Goal: Task Accomplishment & Management: Complete application form

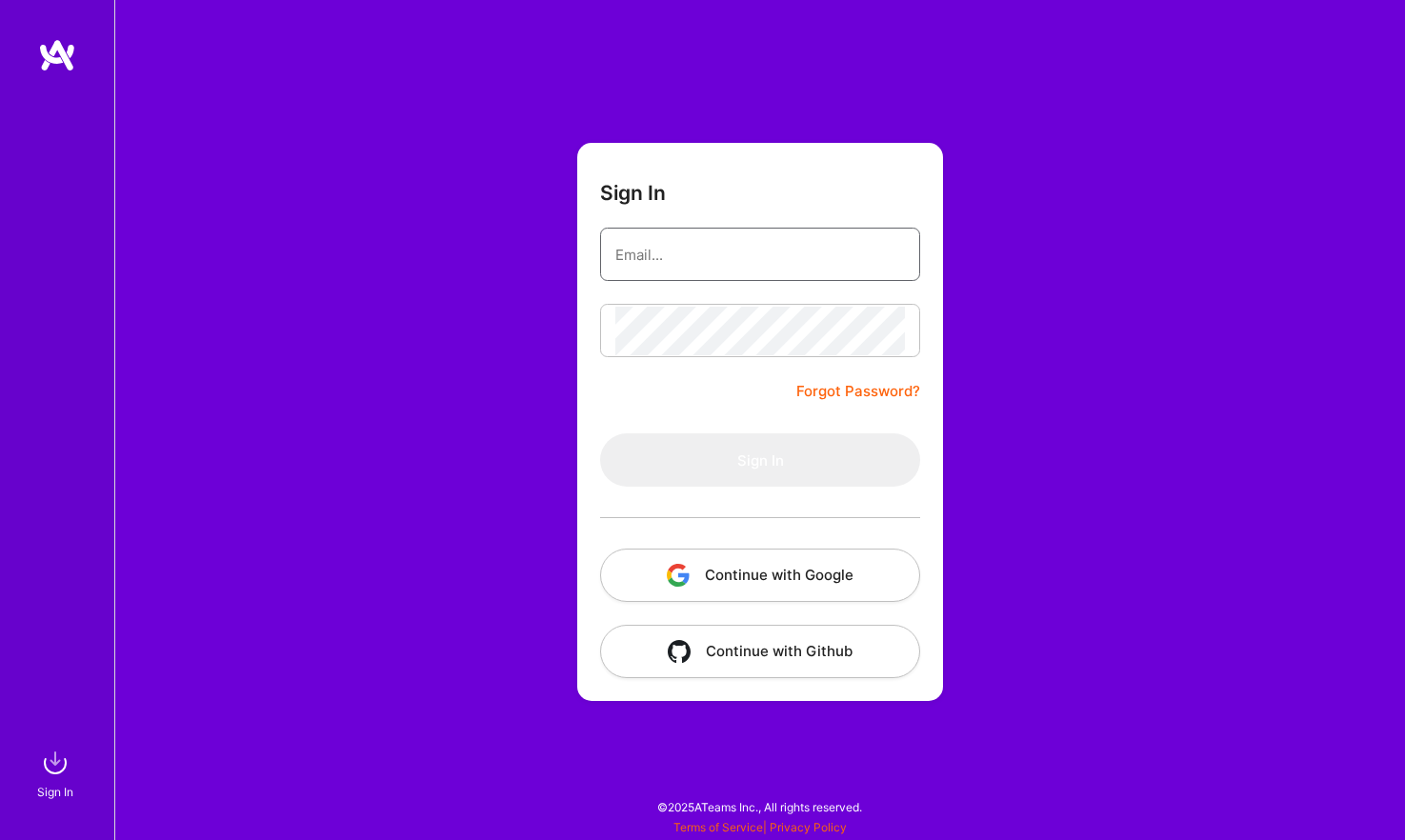
type input "[PERSON_NAME][EMAIL_ADDRESS][DOMAIN_NAME]"
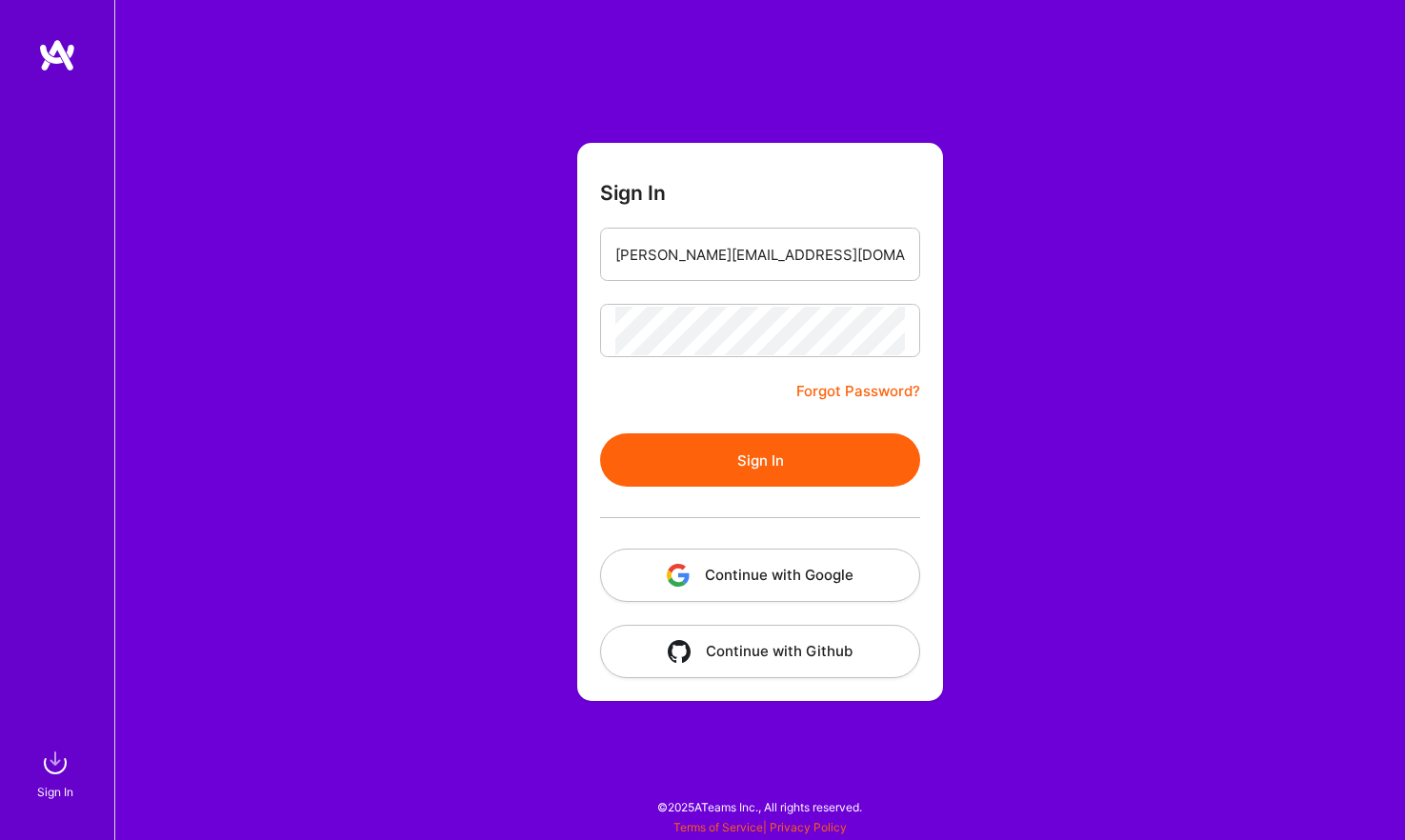
click at [785, 581] on button "Continue with Google" at bounding box center [760, 576] width 320 height 53
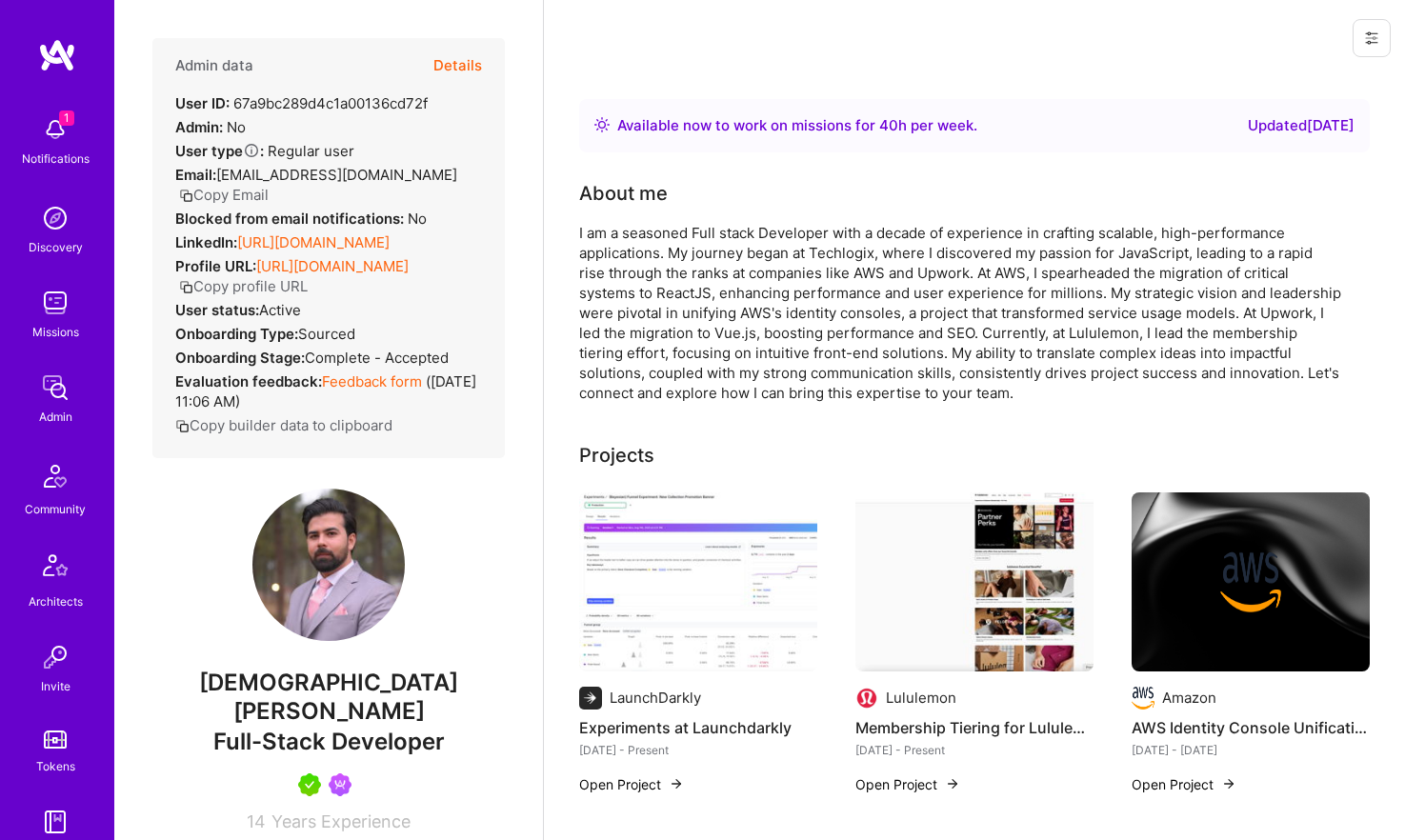
click at [463, 62] on button "Details" at bounding box center [458, 66] width 49 height 55
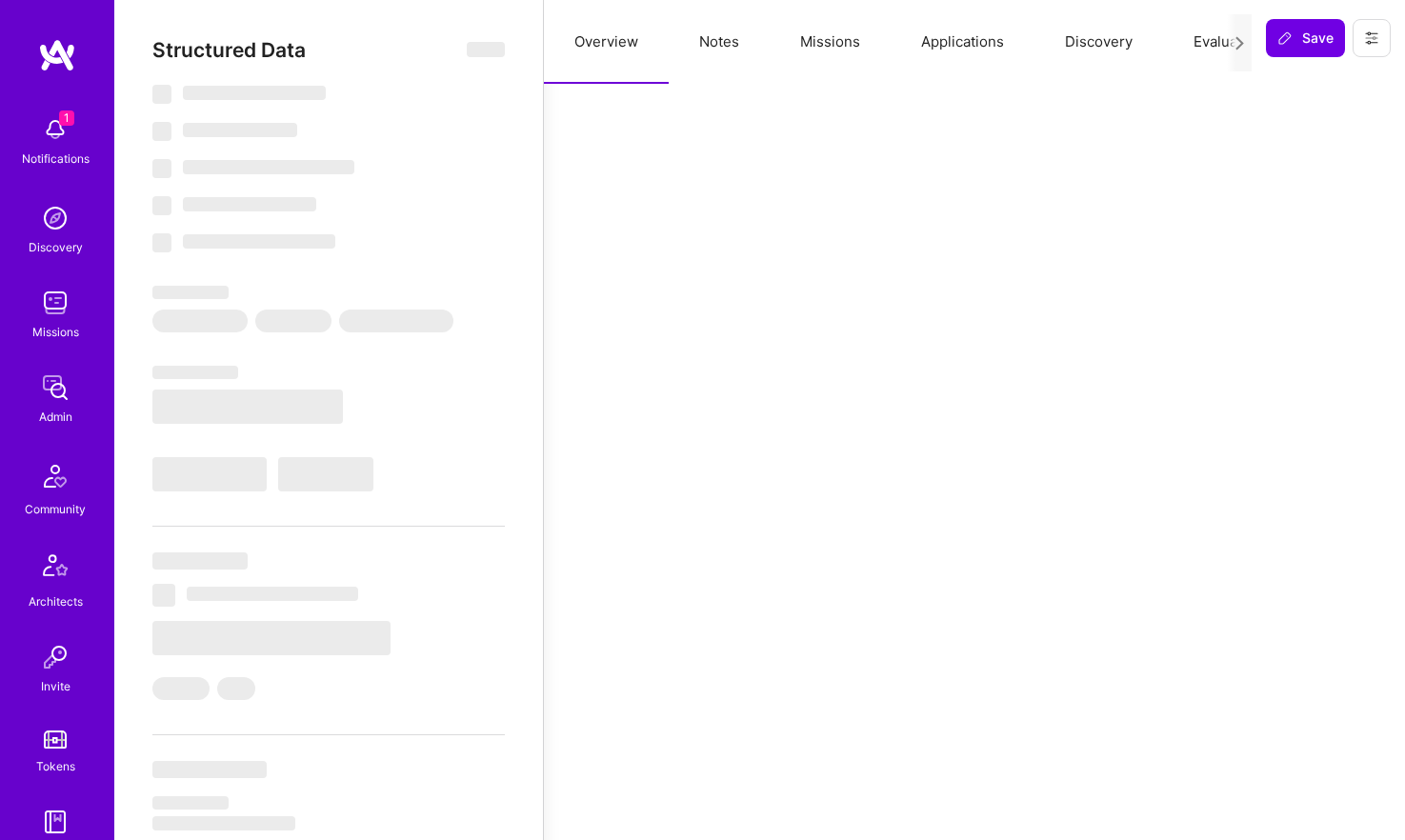
select select "Right Now"
select select "5"
select select "7"
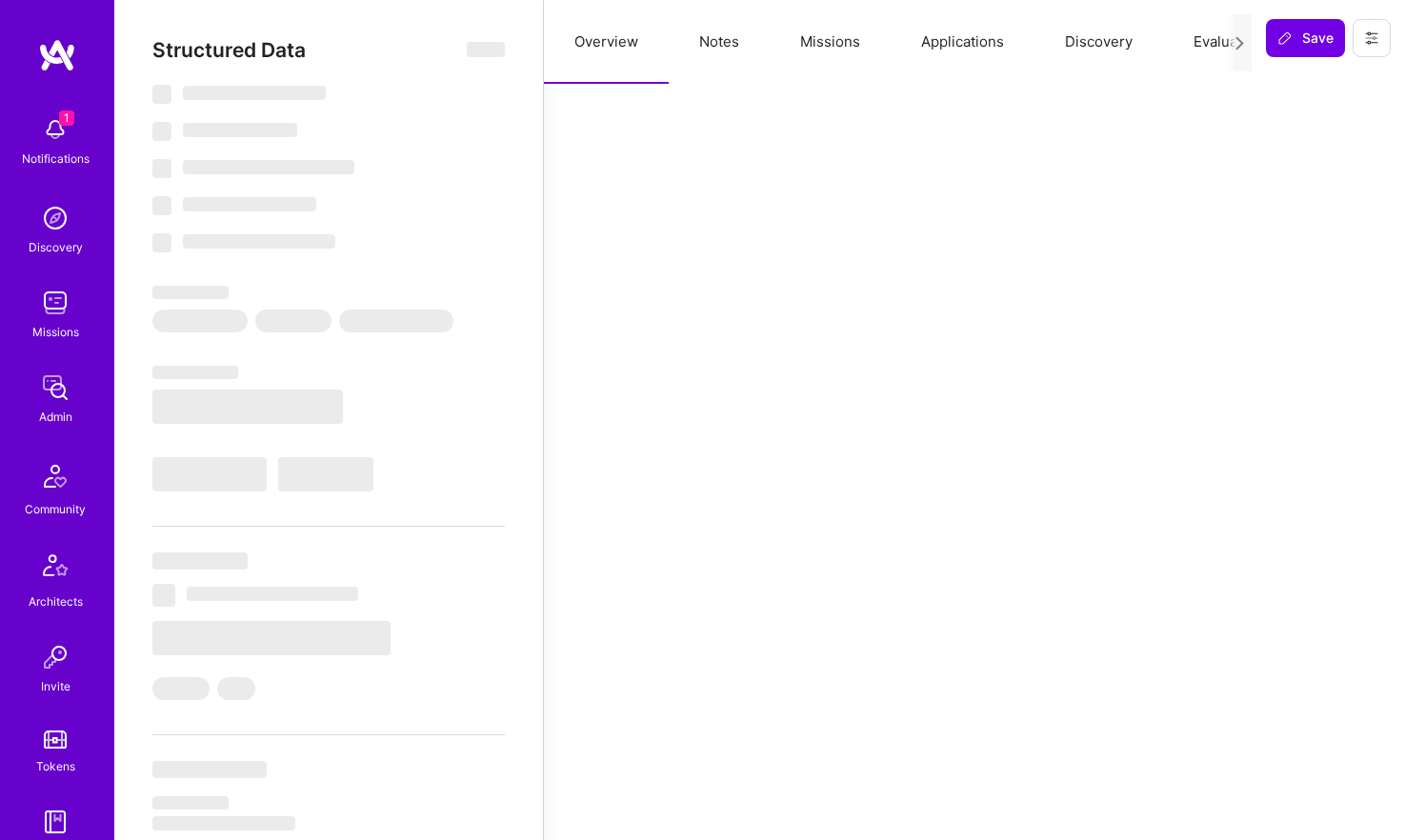
select select "CA"
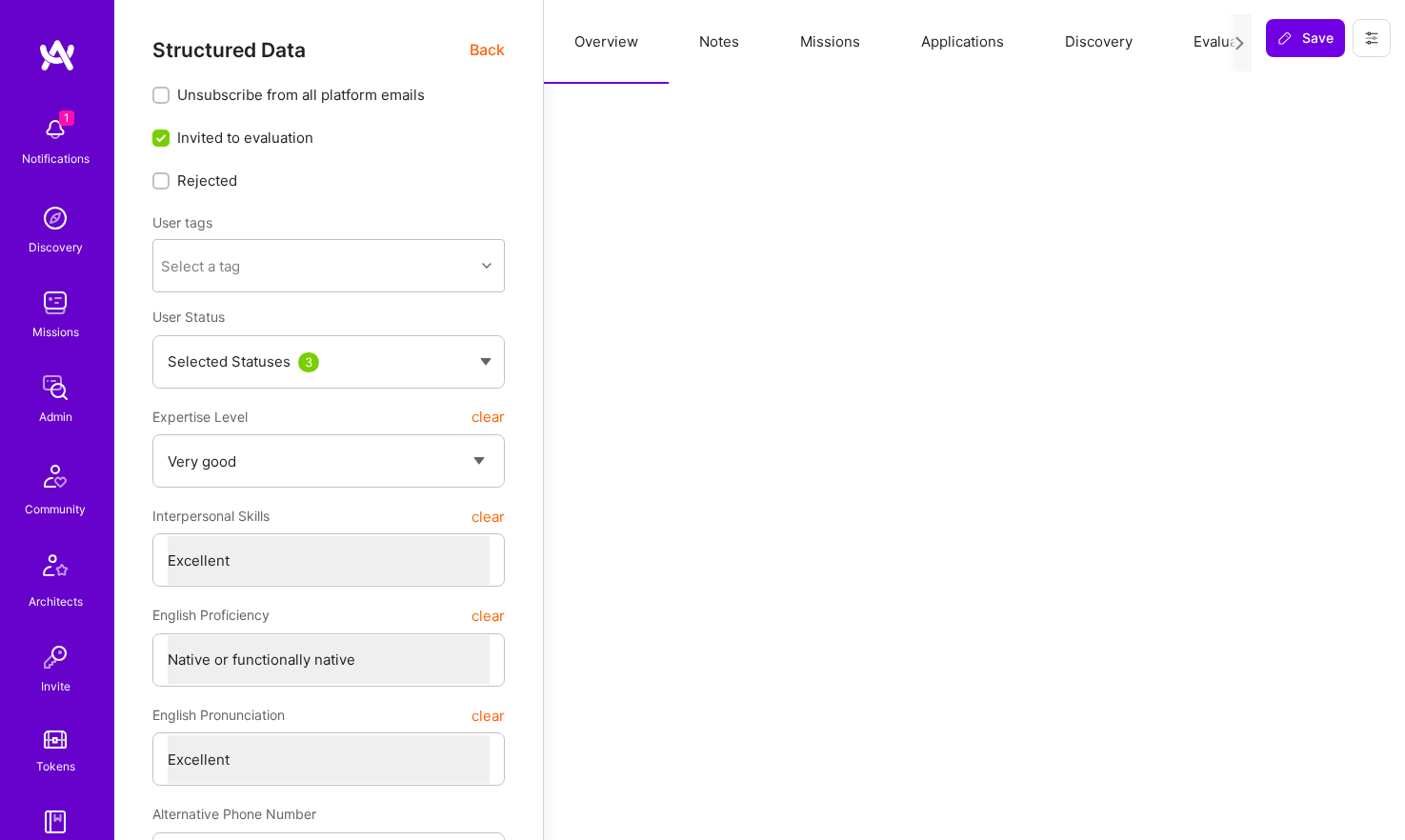
click at [727, 37] on button "Notes" at bounding box center [719, 42] width 101 height 84
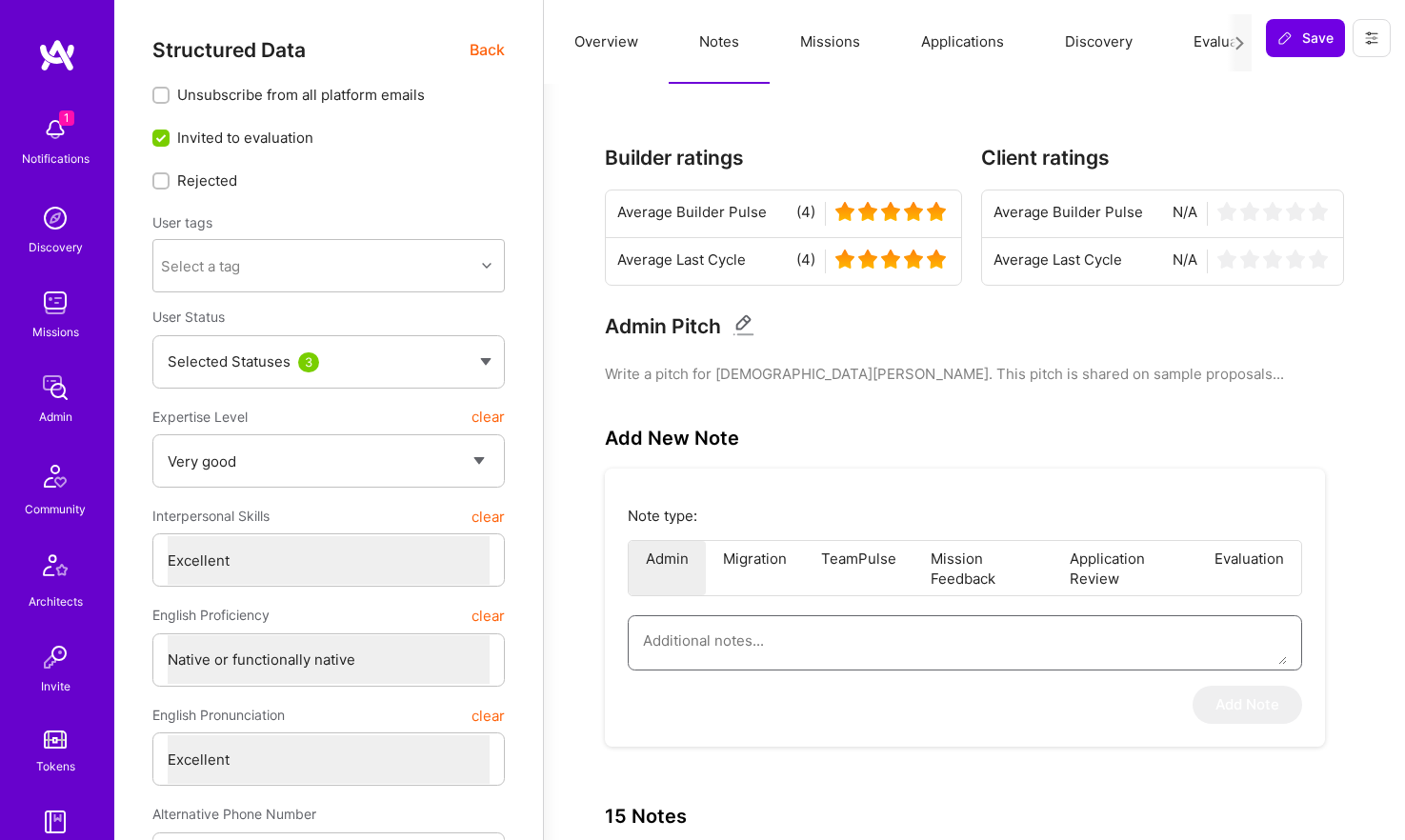
click at [791, 643] on textarea at bounding box center [965, 641] width 644 height 49
paste textarea "Interview Summary – Front-End Frameworks Guild Interviewer: [PERSON_NAME] is an…"
type textarea "x"
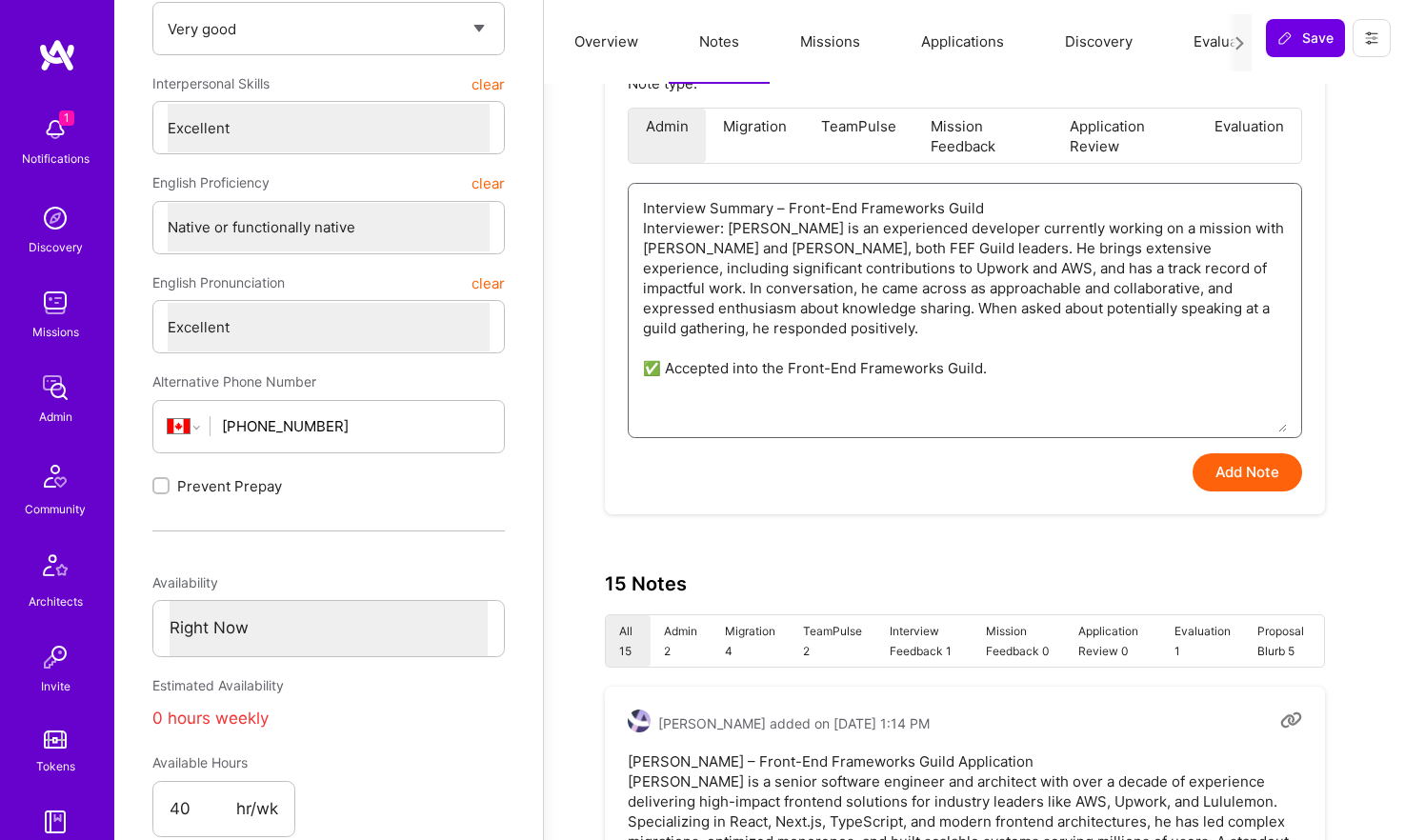
scroll to position [487, 0]
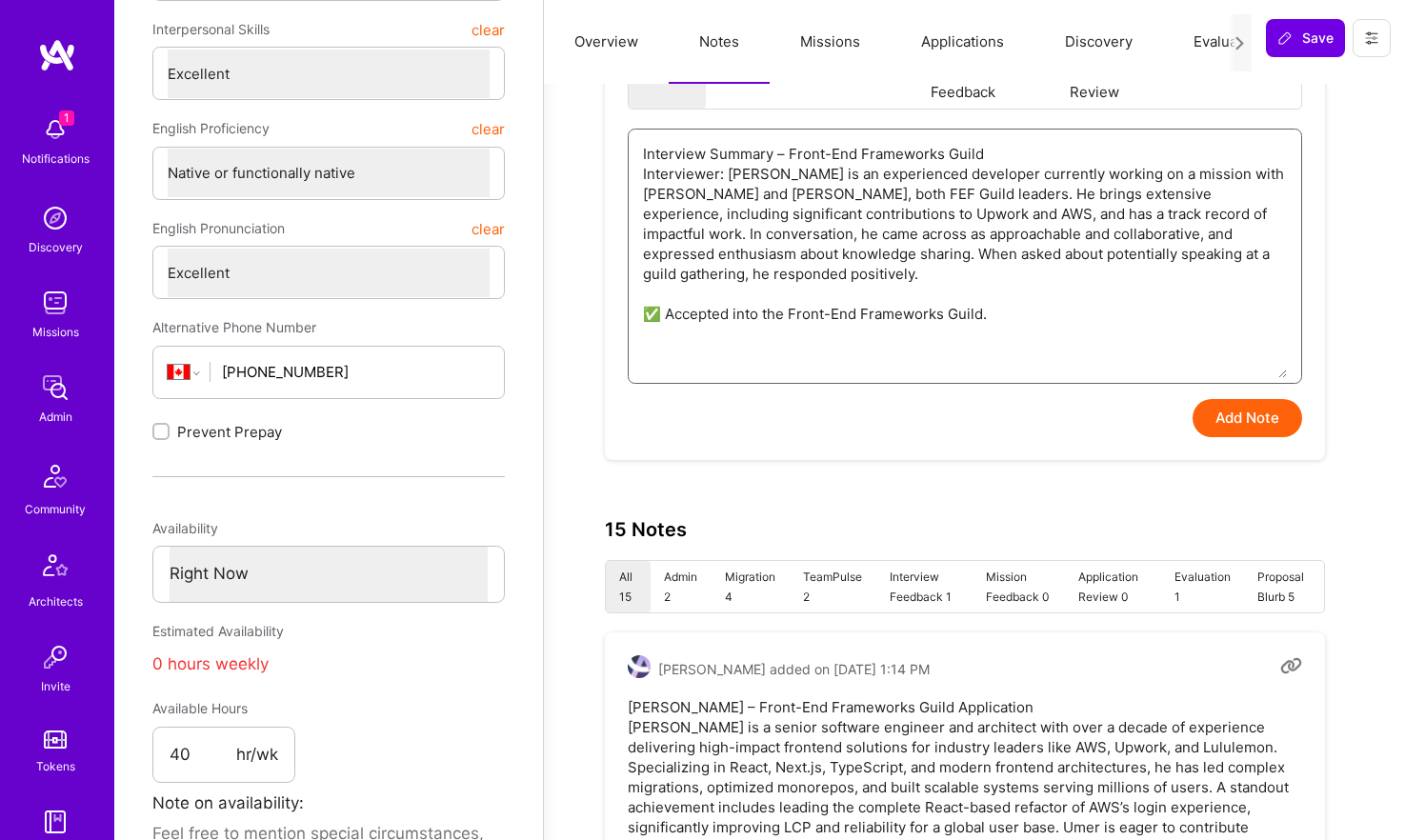
type textarea "Interview Summary – Front-End Frameworks Guild Interviewer: [PERSON_NAME] is an…"
click at [1221, 420] on button "Add Note" at bounding box center [1247, 418] width 110 height 38
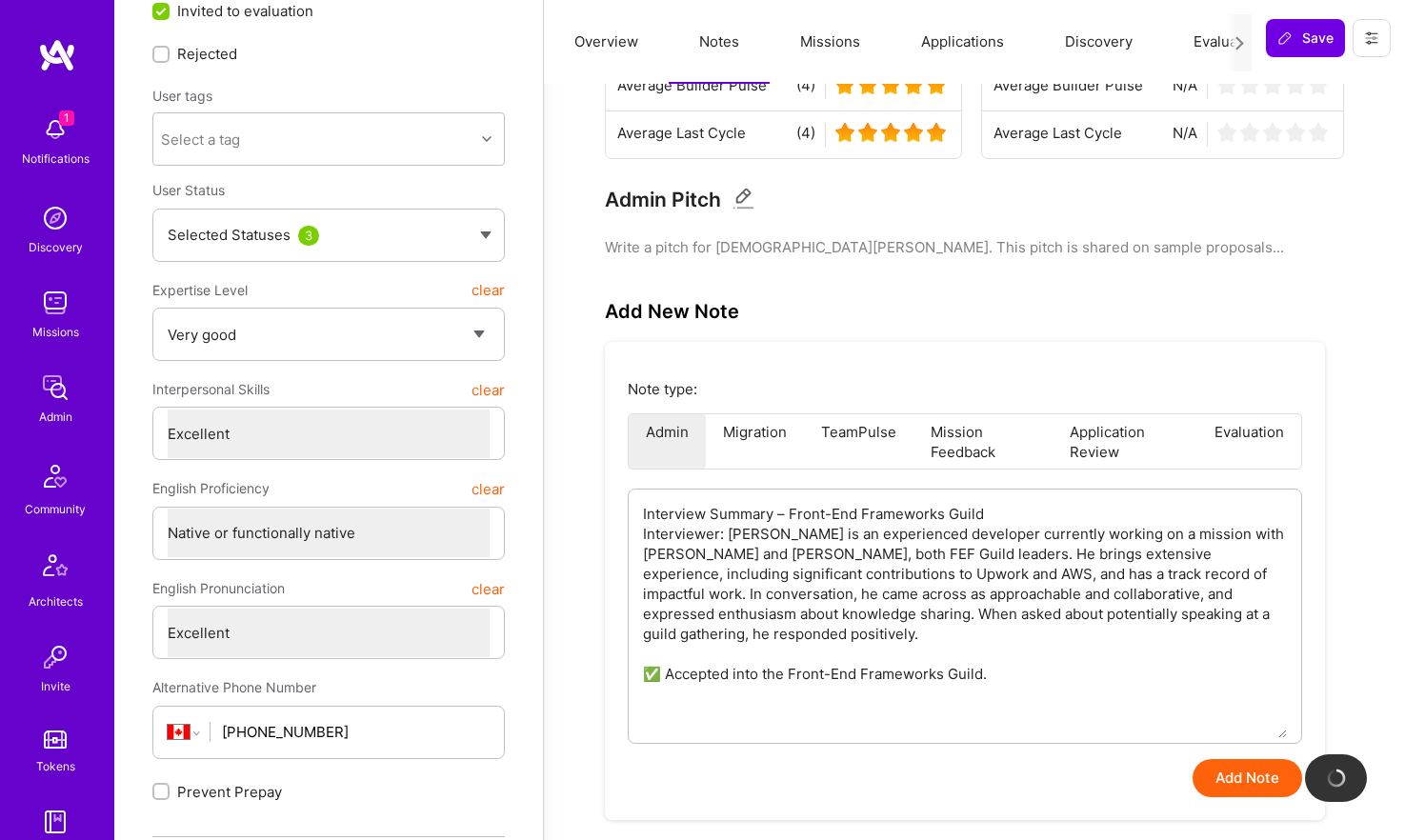
scroll to position [95, 0]
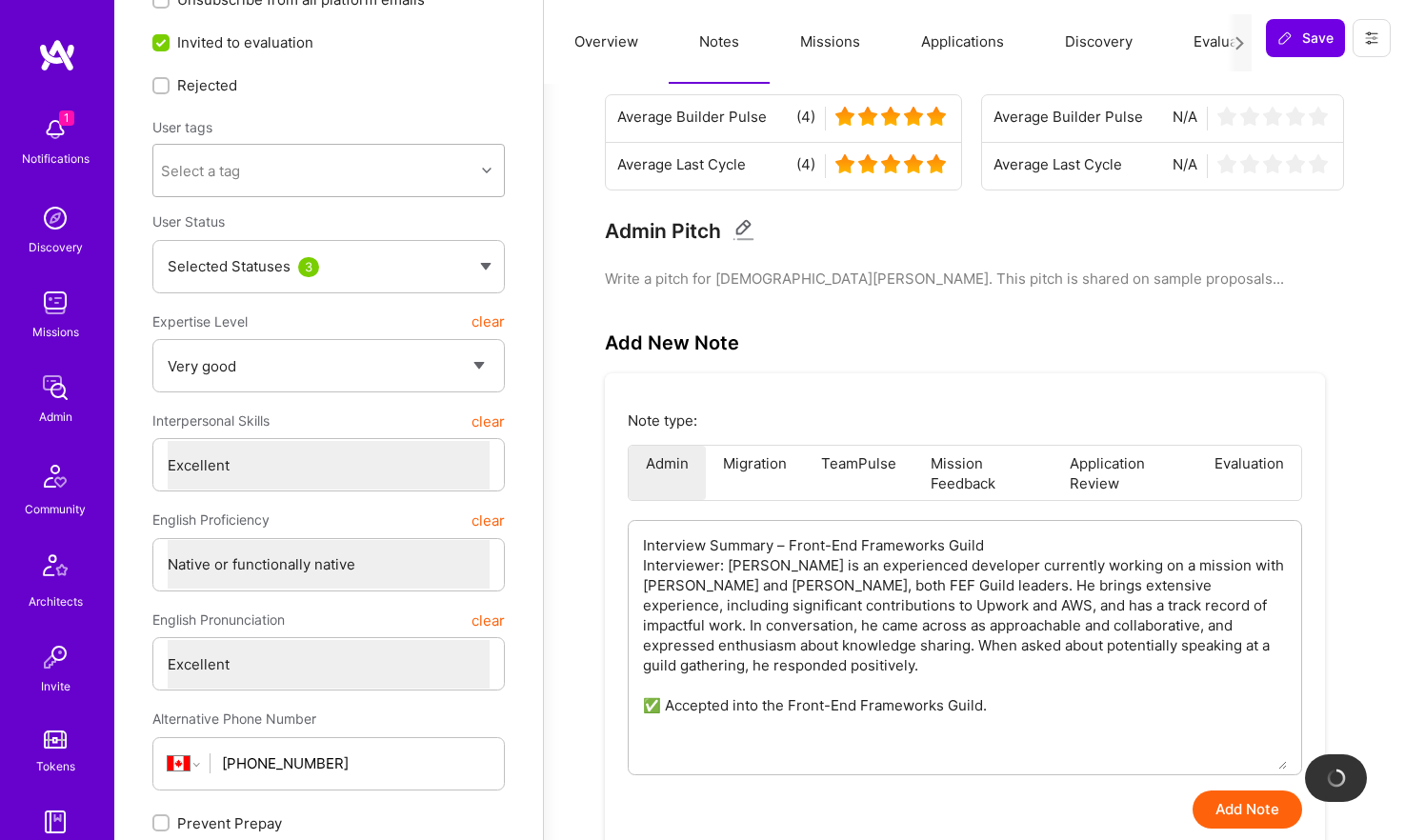
type textarea "x"
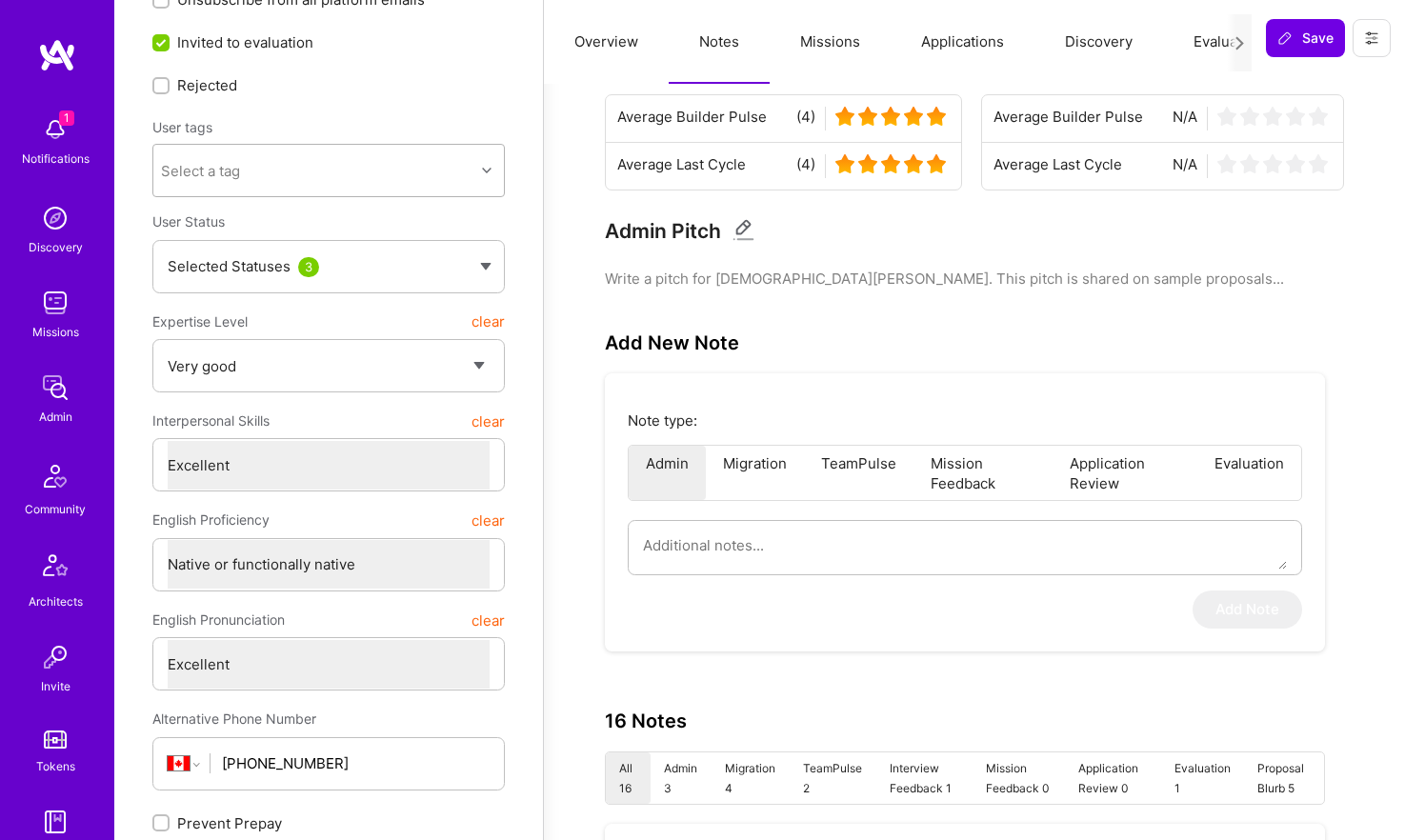
click at [373, 172] on div "Select a tag" at bounding box center [314, 170] width 321 height 38
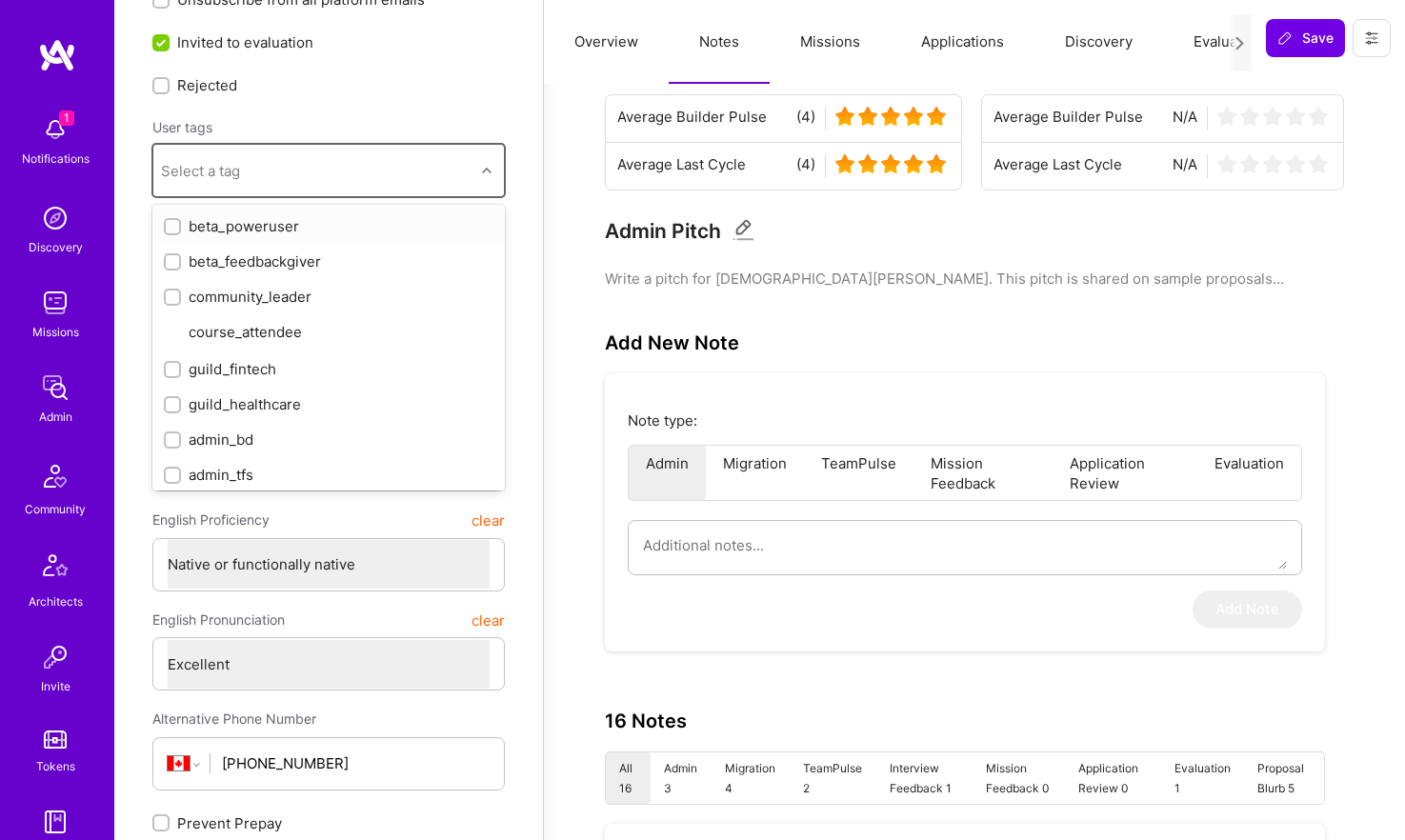
type input "f"
type input "gui"
click at [307, 328] on div "guild_frontend" at bounding box center [328, 332] width 330 height 20
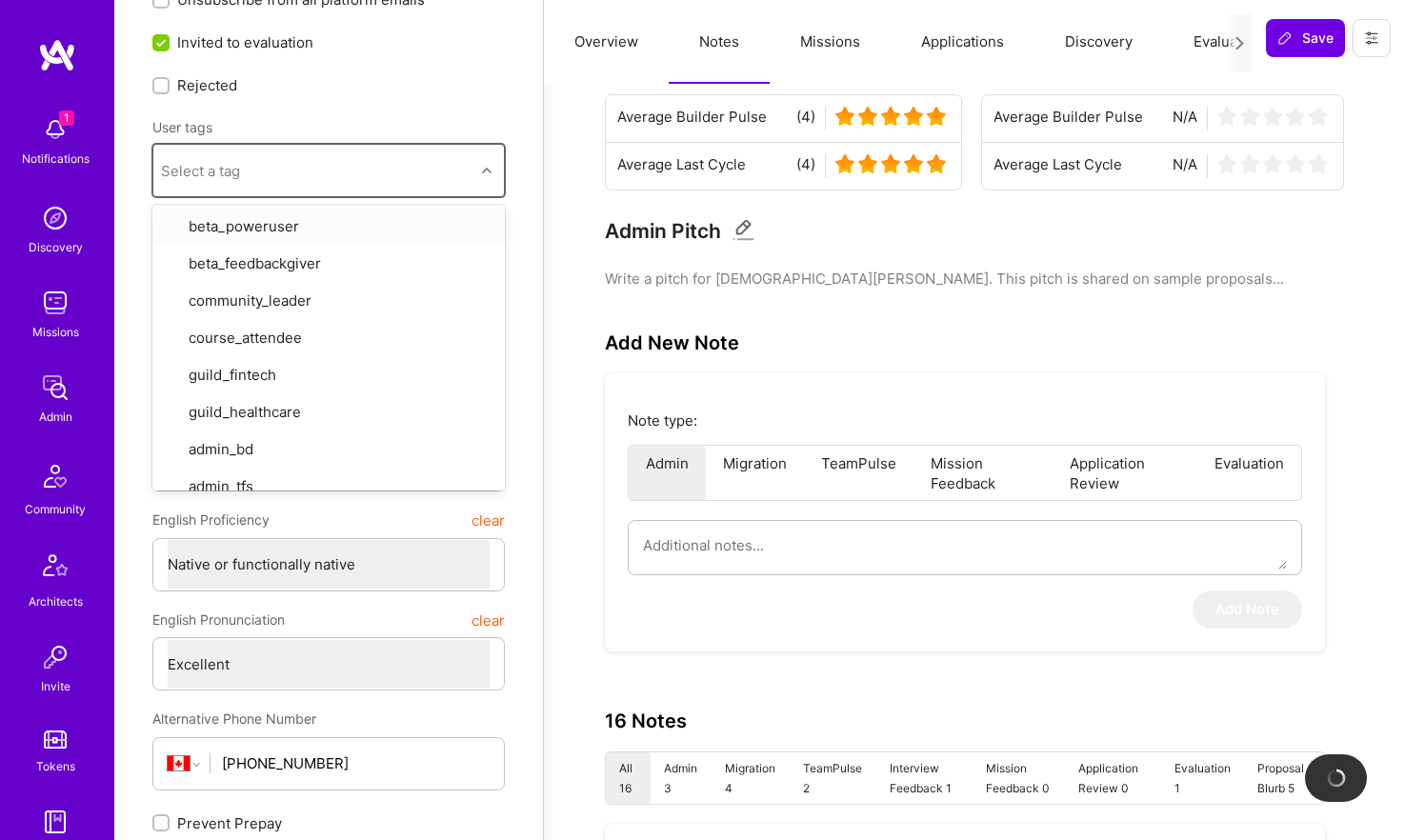
click at [433, 35] on label "Invited to evaluation" at bounding box center [329, 42] width 352 height 20
click at [171, 35] on input "Invited to evaluation" at bounding box center [164, 44] width 18 height 18
checkbox input "true"
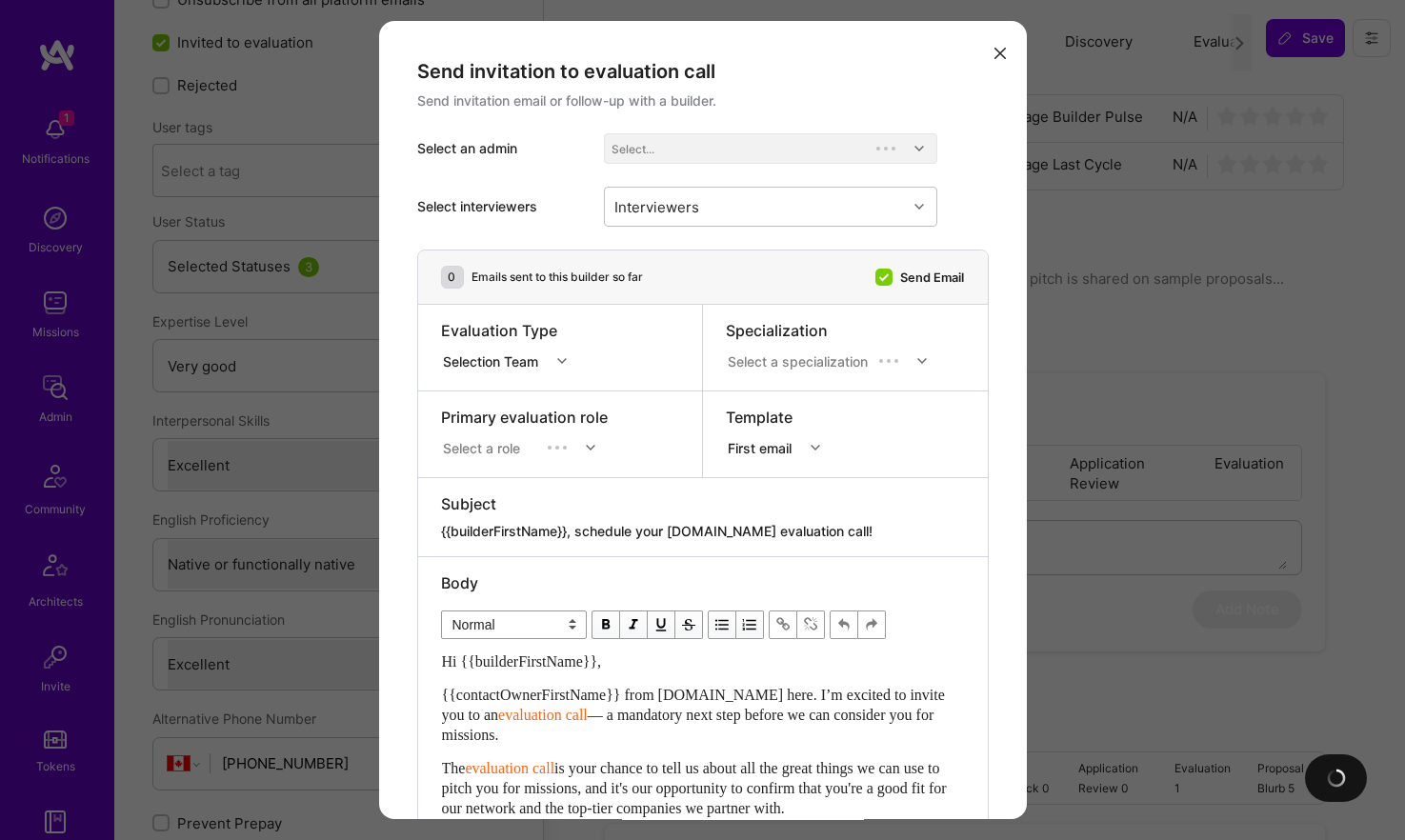
scroll to position [1, 0]
click at [1000, 58] on icon "modal" at bounding box center [1001, 54] width 12 height 12
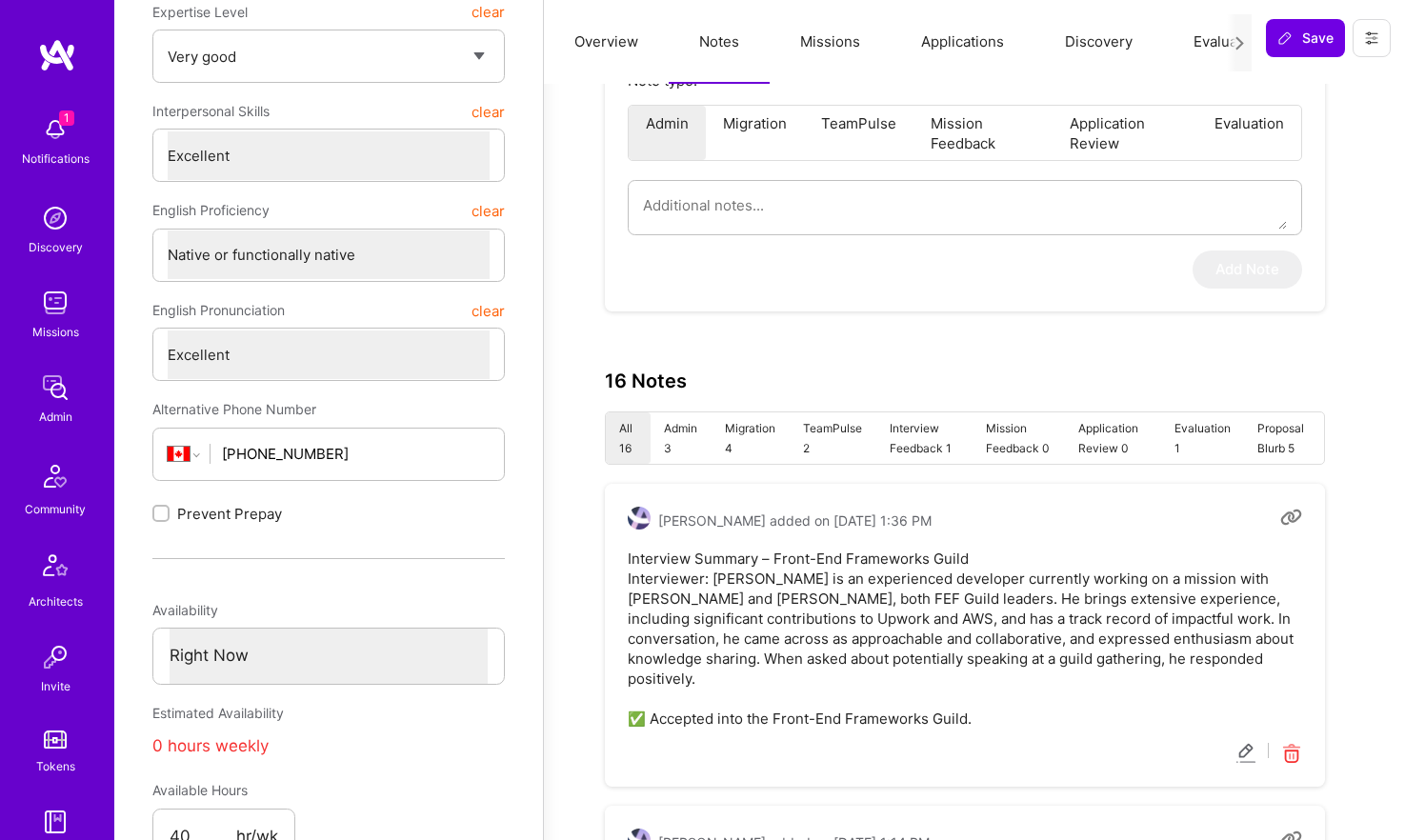
scroll to position [542, 0]
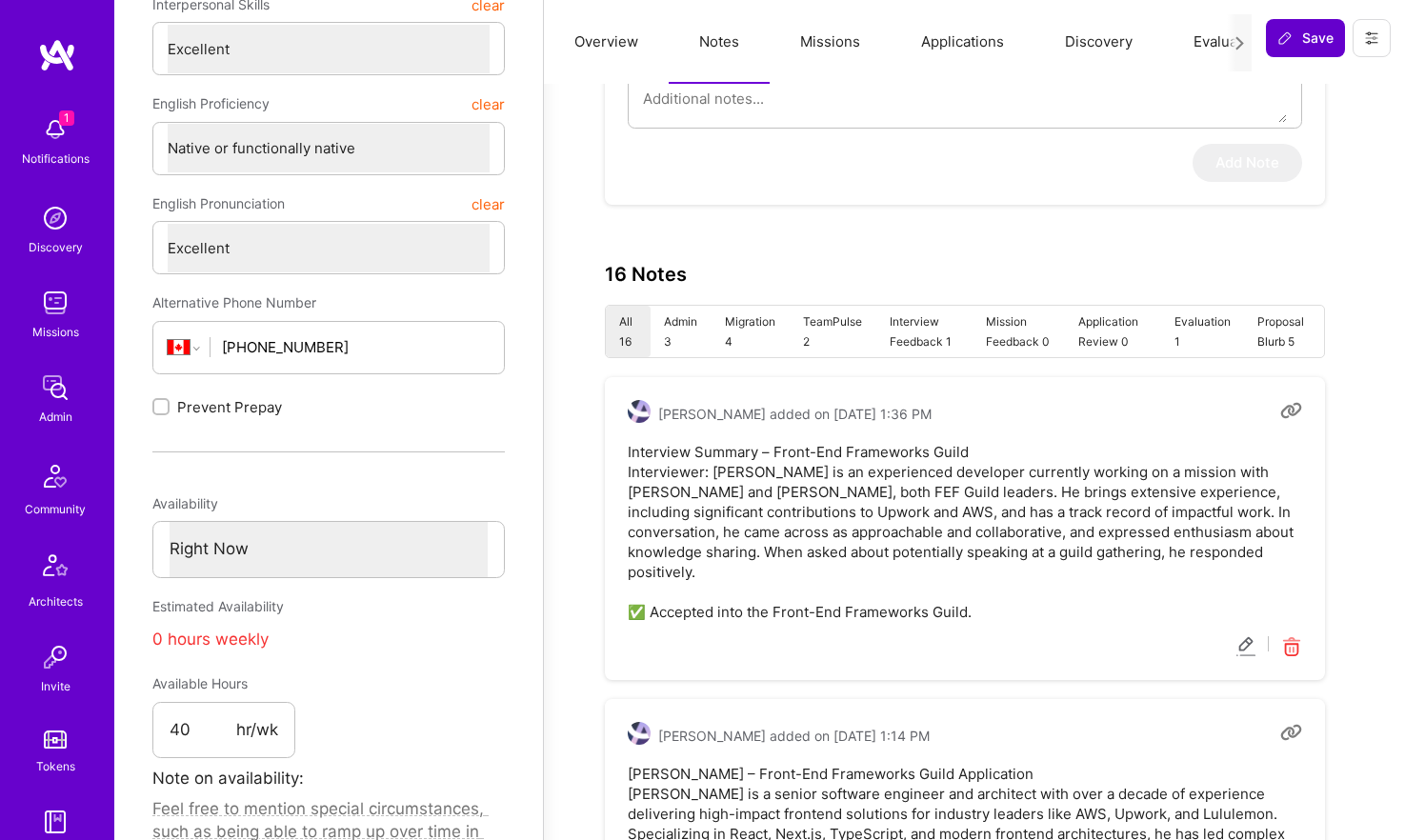
click at [1292, 46] on span "Save" at bounding box center [1305, 37] width 56 height 19
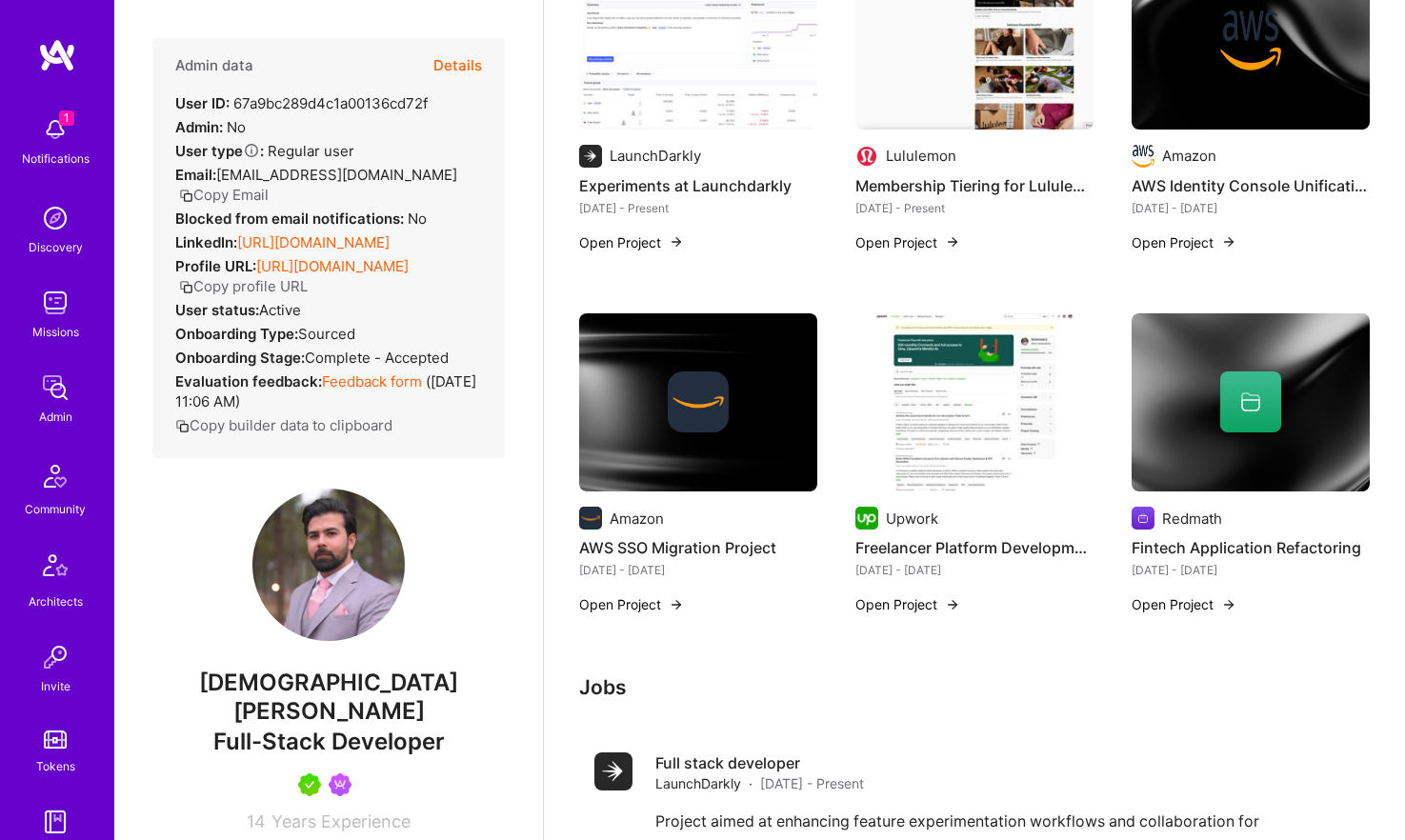
scroll to position [535, 0]
